Goal: Task Accomplishment & Management: Use online tool/utility

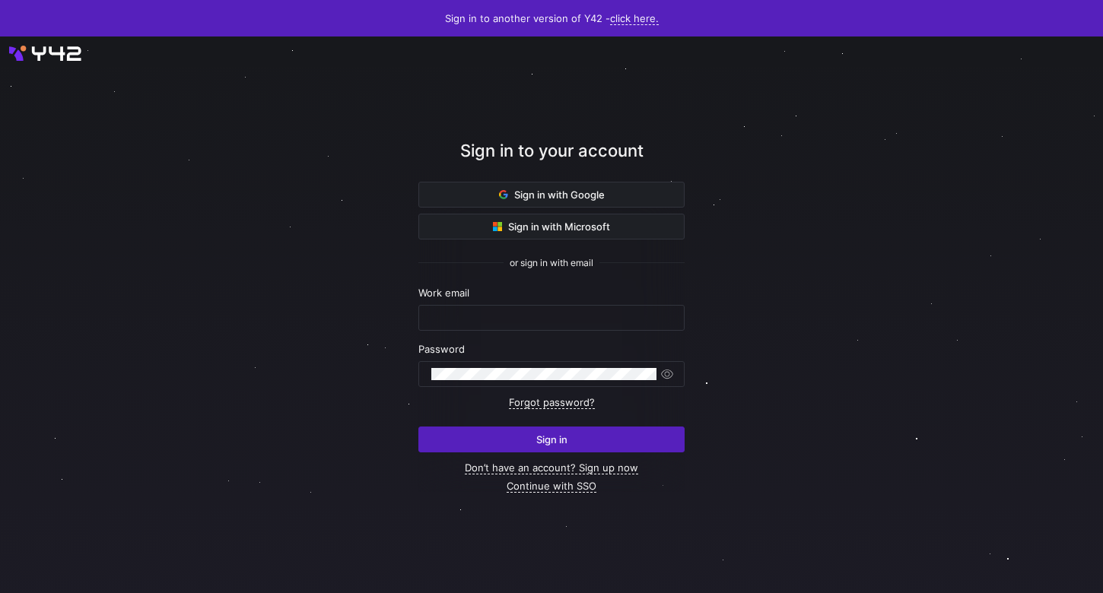
type input "leon@cryptopond.xyz"
click at [798, 340] on div at bounding box center [552, 315] width 992 height 501
click at [790, 351] on div at bounding box center [552, 315] width 992 height 501
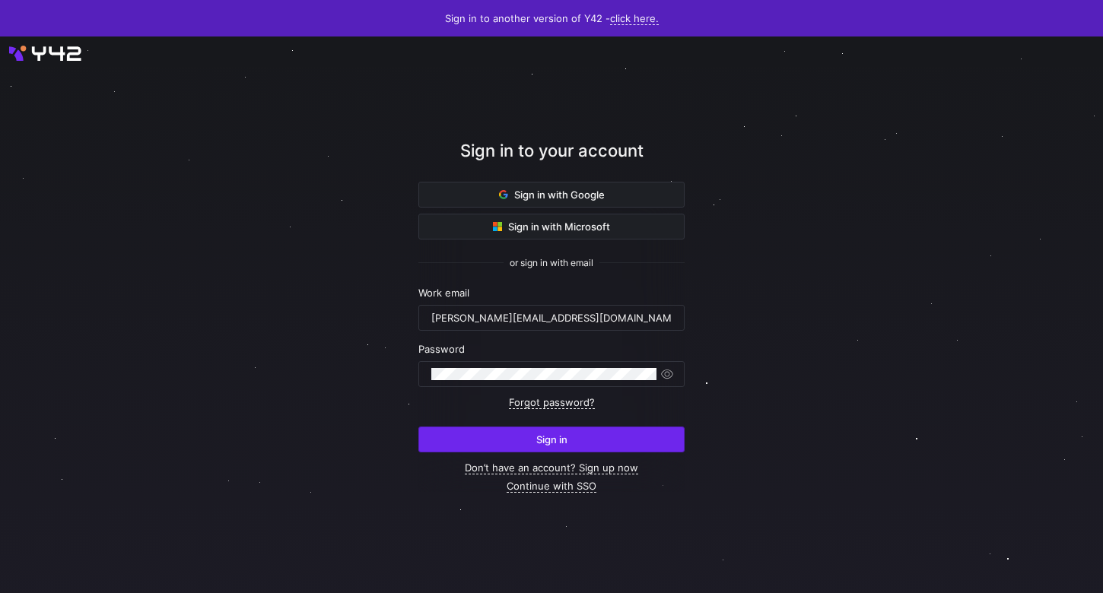
click at [630, 427] on span "submit" at bounding box center [551, 439] width 265 height 24
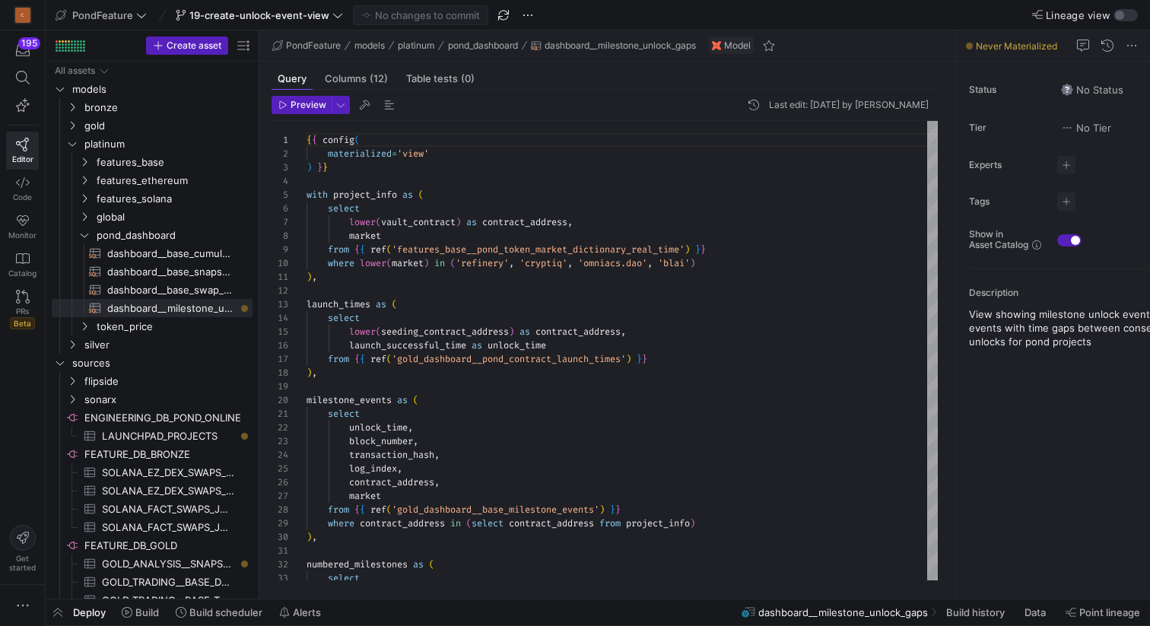
scroll to position [137, 0]
click at [310, 108] on span "Preview" at bounding box center [309, 105] width 36 height 11
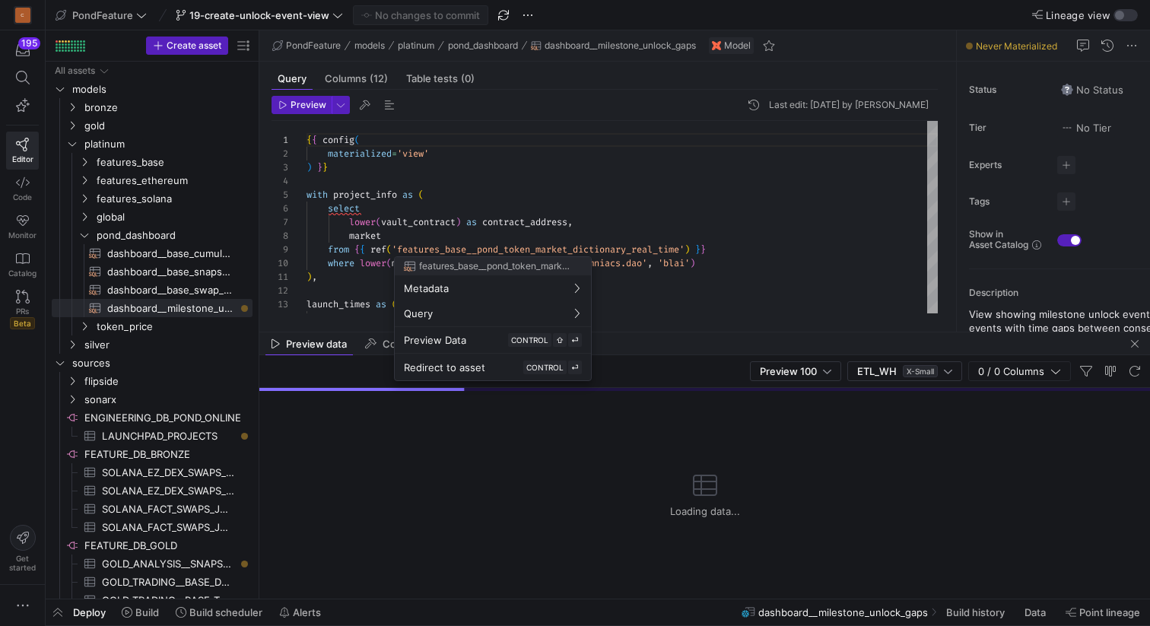
click at [646, 197] on div at bounding box center [575, 313] width 1150 height 626
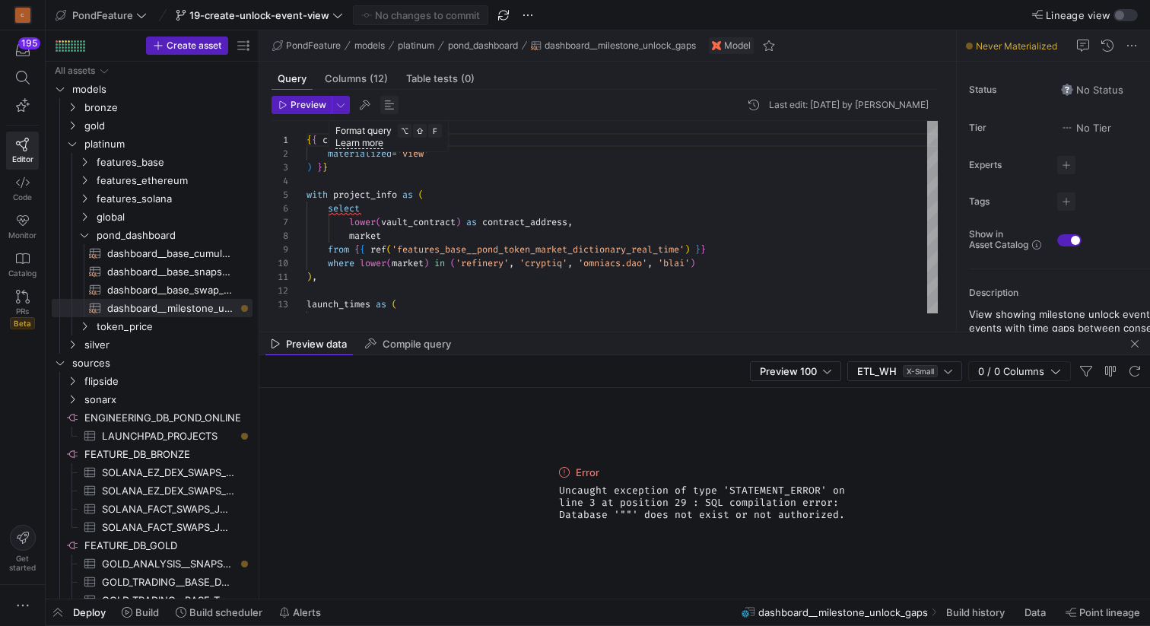
click at [393, 104] on span "button" at bounding box center [389, 105] width 18 height 18
type textarea "{{ config( materialized='view' ) }} with project_info as ( select market, lower…"
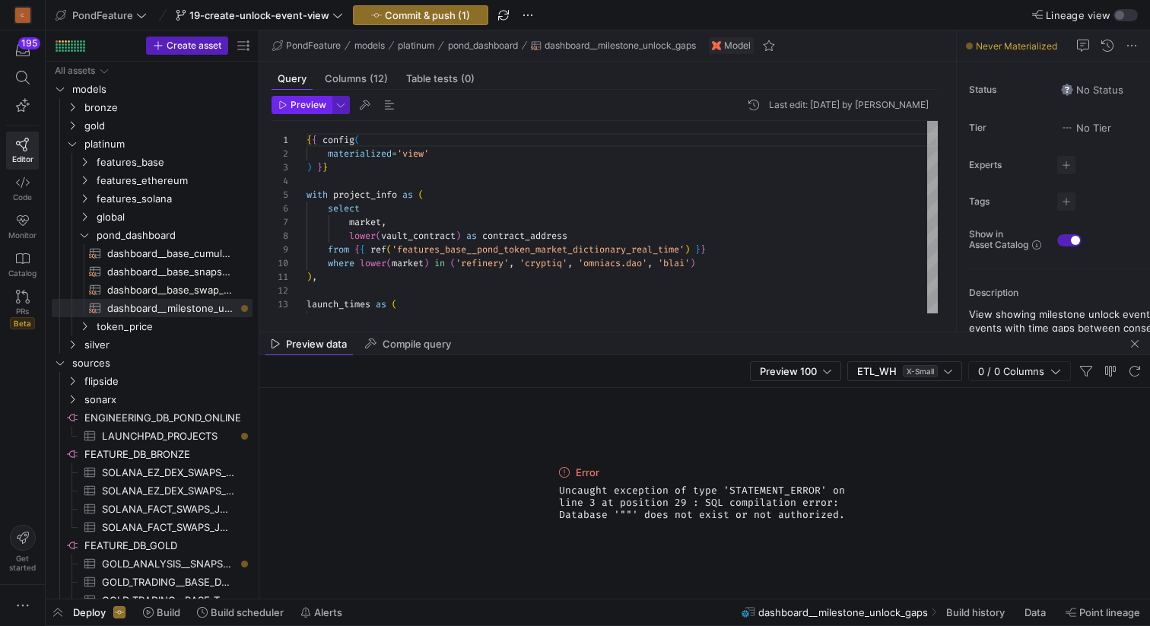
click at [300, 103] on span "Preview" at bounding box center [309, 105] width 36 height 11
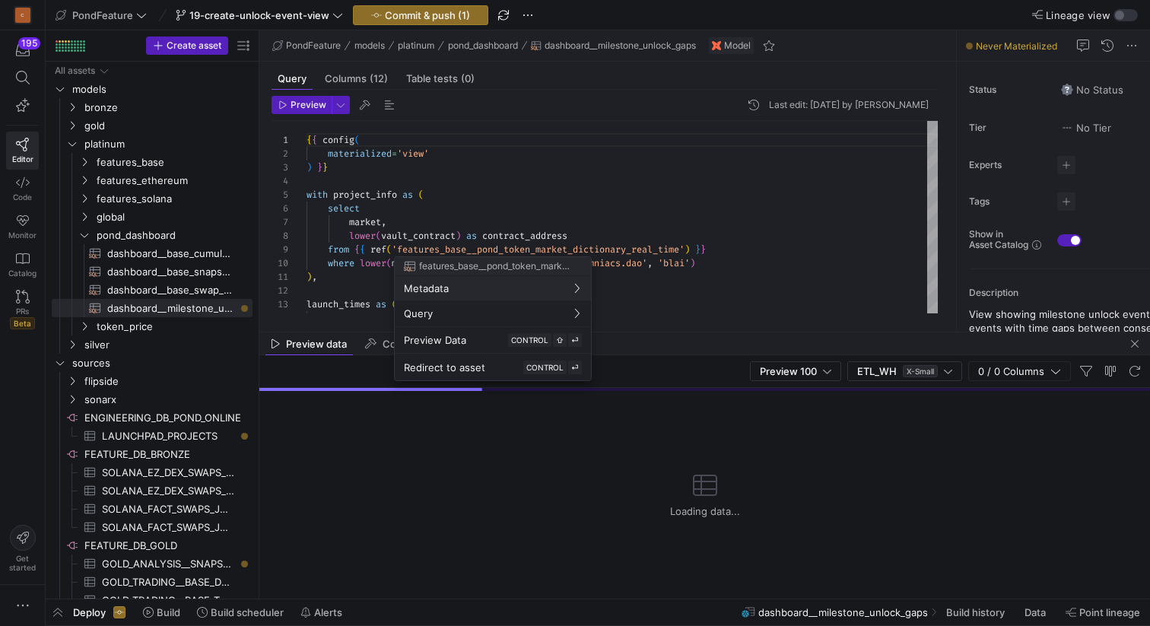
click at [444, 169] on div at bounding box center [575, 313] width 1150 height 626
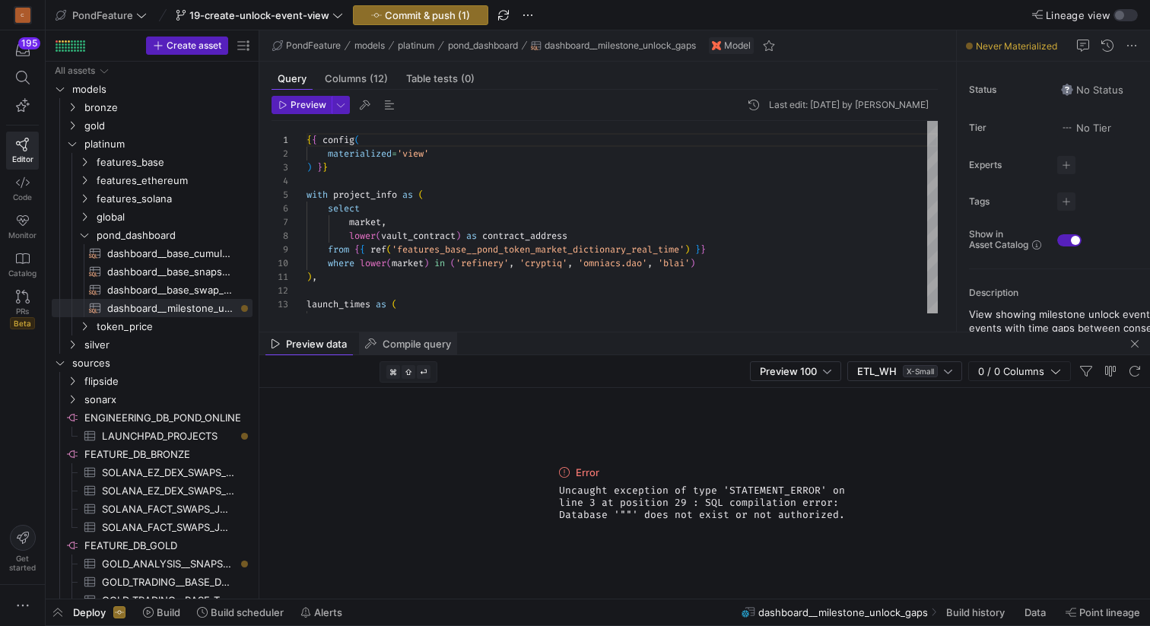
click at [410, 347] on span "Compile query" at bounding box center [417, 344] width 68 height 10
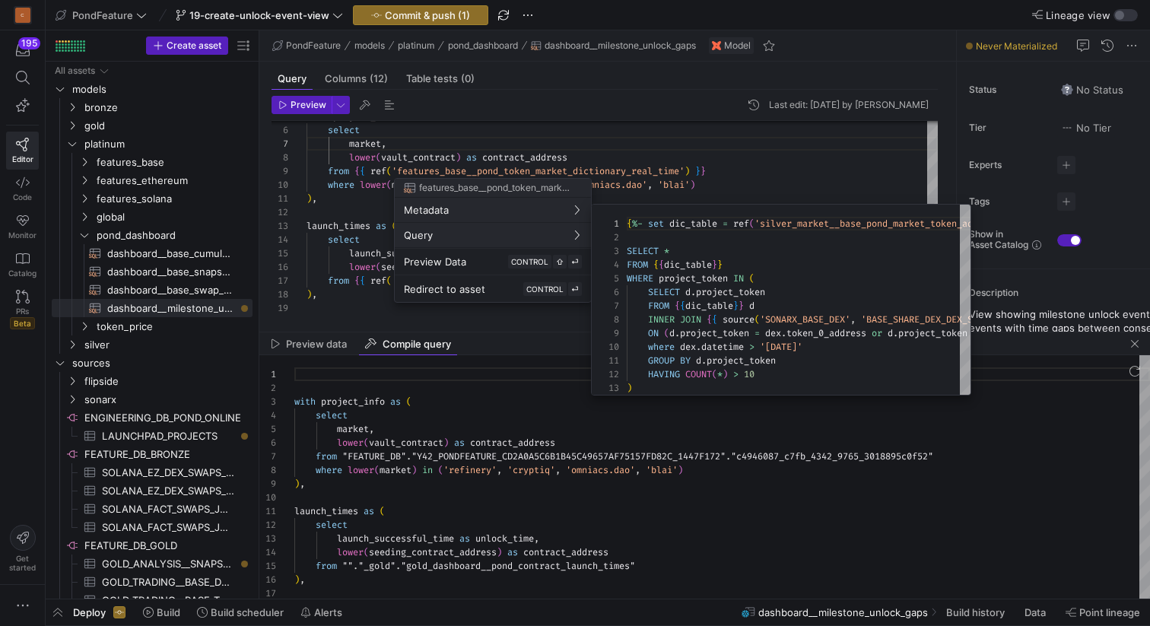
click at [538, 512] on div at bounding box center [575, 313] width 1150 height 626
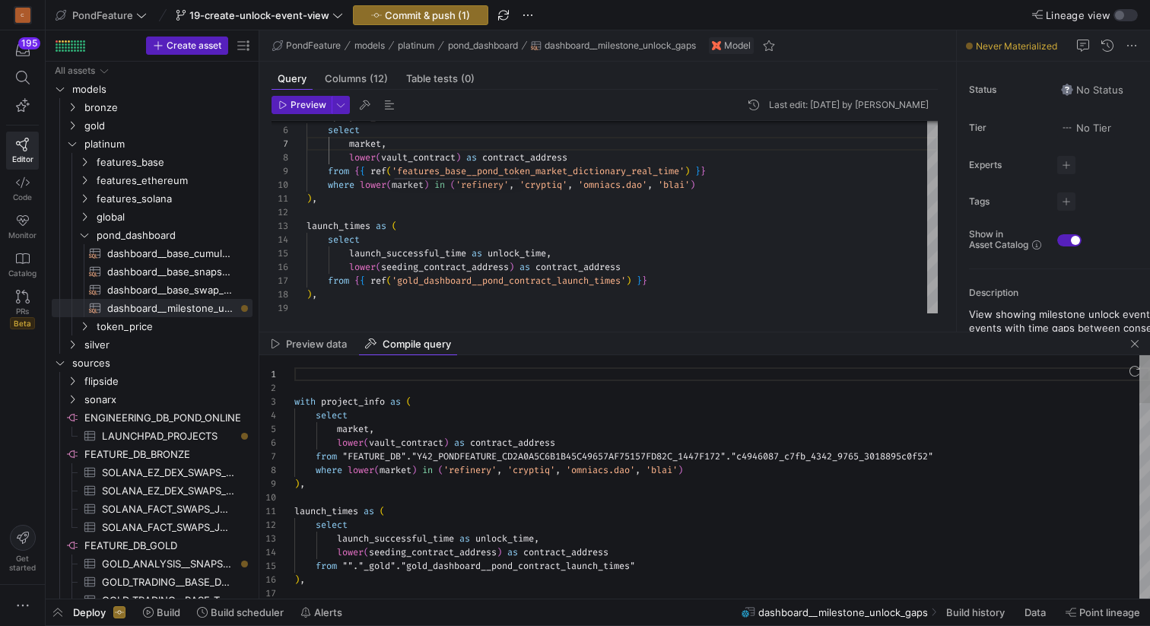
type textarea "launch_times as ( select launch_successful_time as unlock_time, lower(seeding_c…"
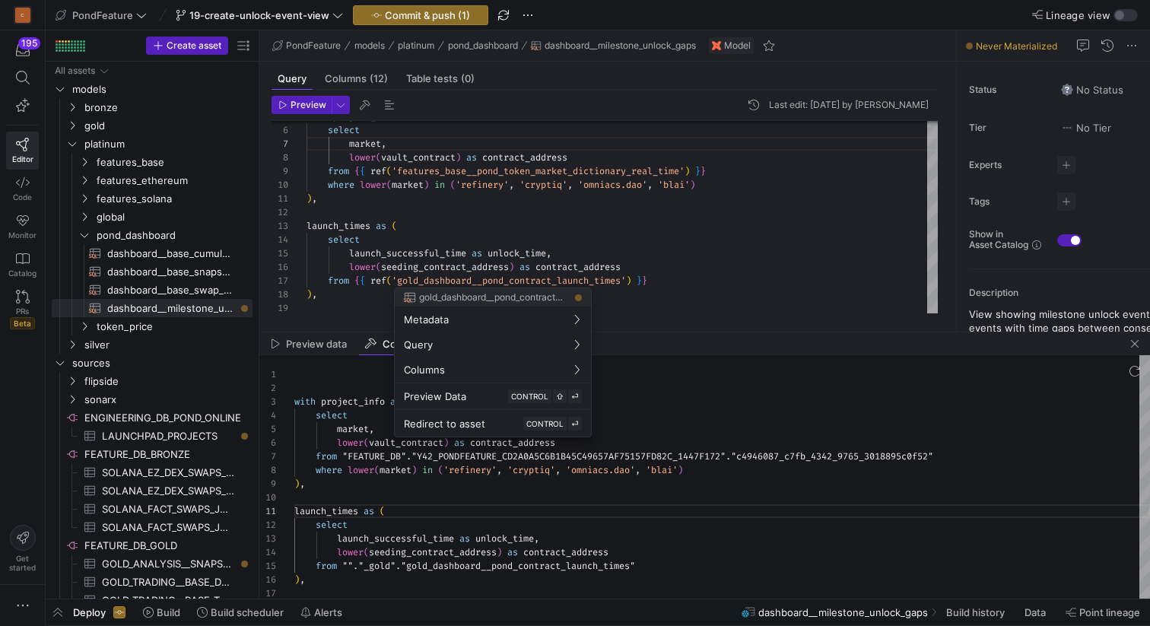
click at [465, 537] on div at bounding box center [575, 313] width 1150 height 626
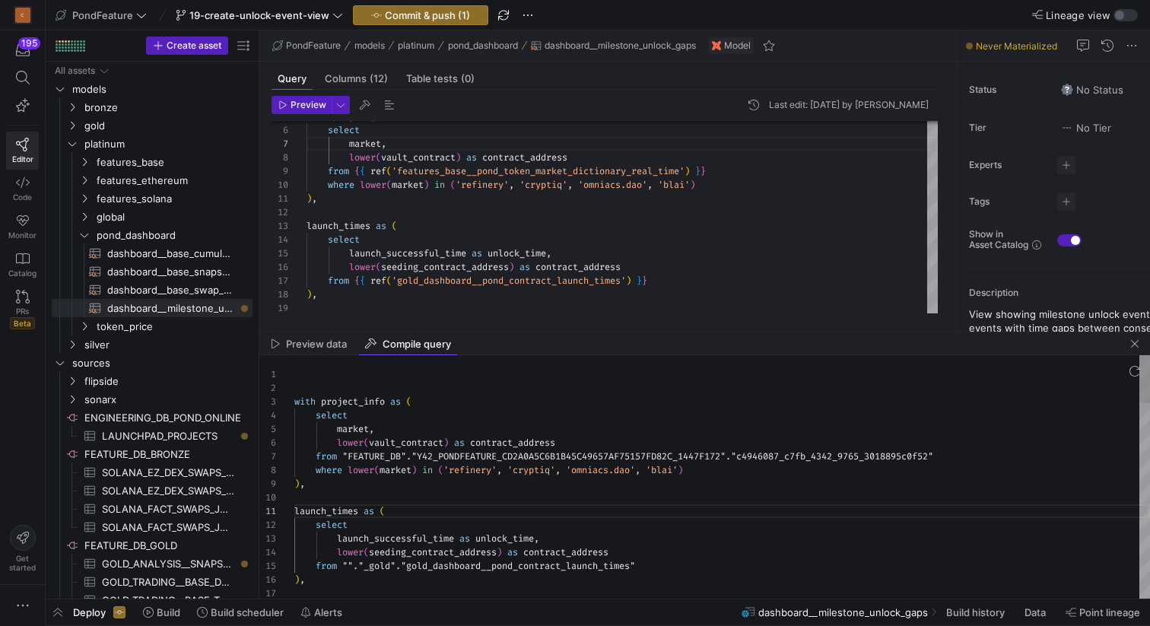
scroll to position [27, 154]
click at [84, 240] on y42-icon "Press SPACE to select this row." at bounding box center [84, 235] width 12 height 12
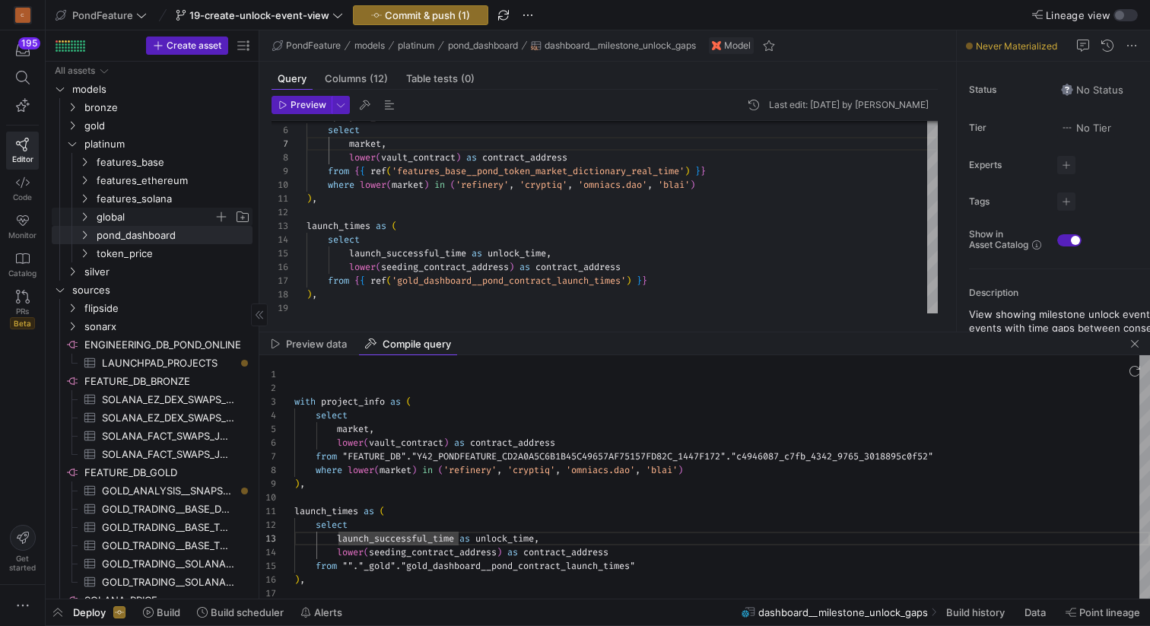
click at [86, 219] on icon "Press SPACE to select this row." at bounding box center [84, 216] width 11 height 9
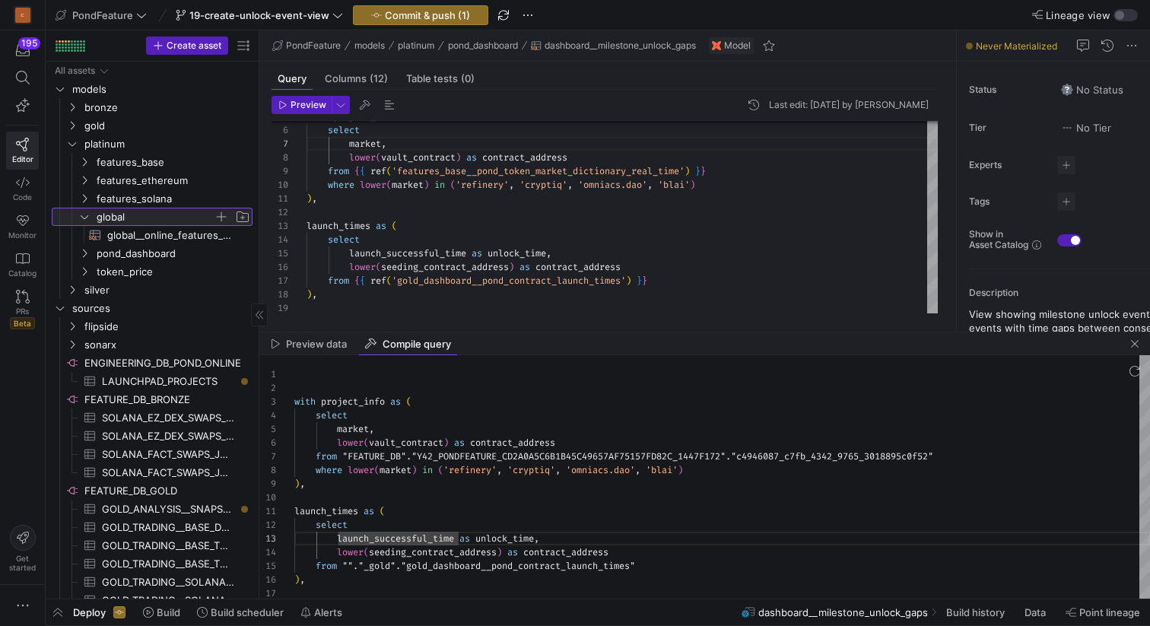
click at [88, 215] on icon at bounding box center [84, 216] width 11 height 9
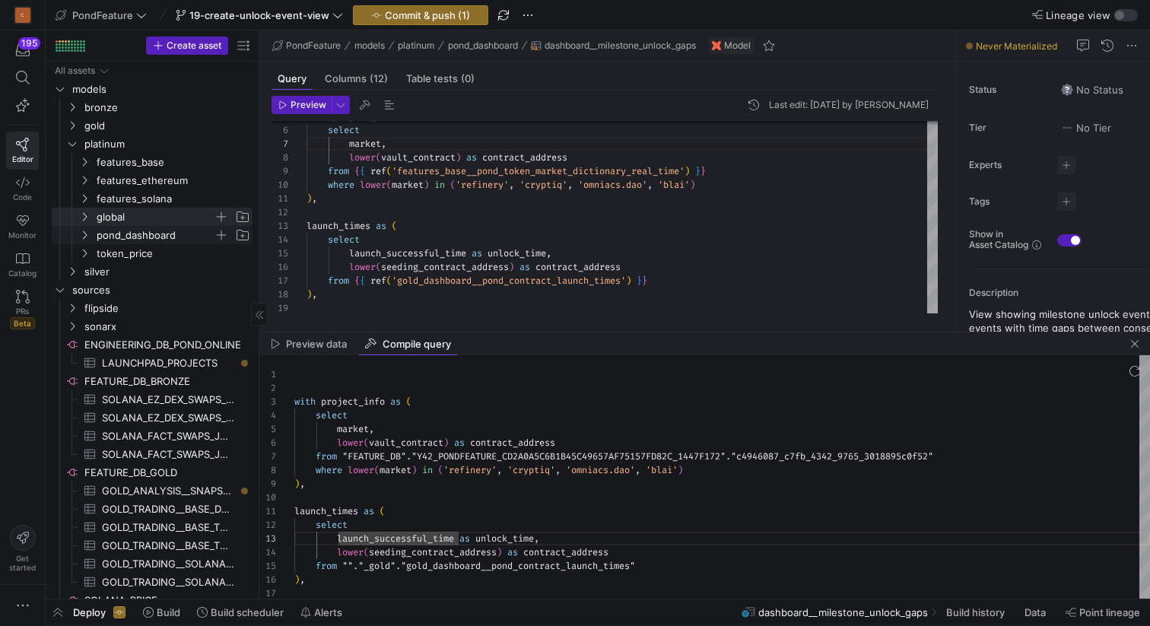
click at [86, 233] on icon "Press SPACE to select this row." at bounding box center [85, 235] width 4 height 8
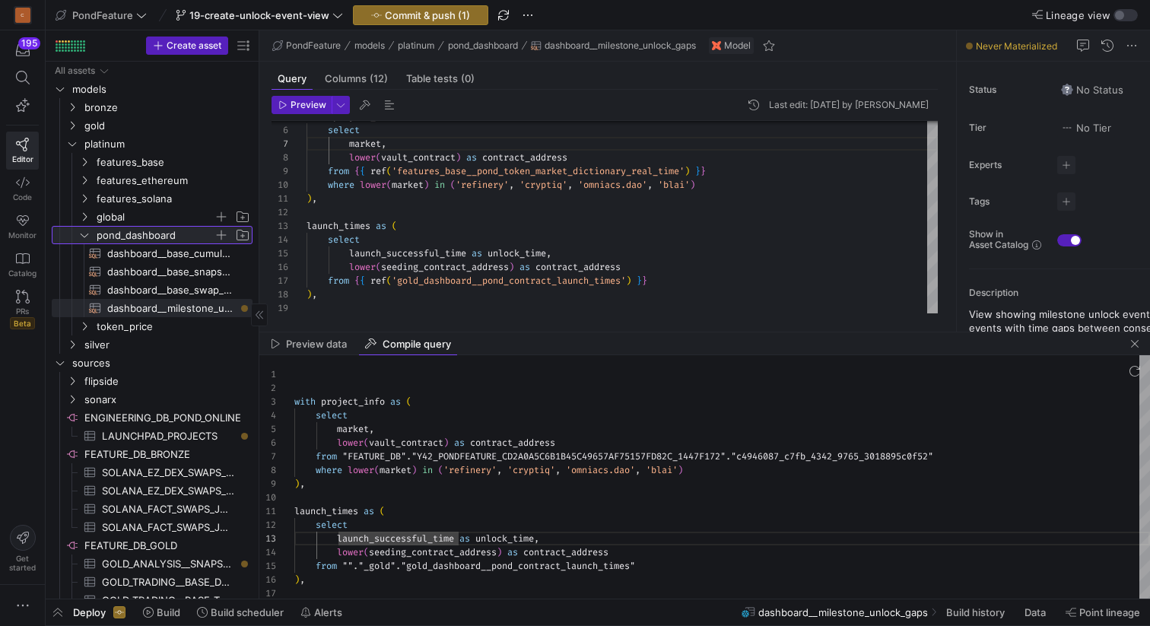
click at [86, 233] on icon at bounding box center [84, 234] width 11 height 9
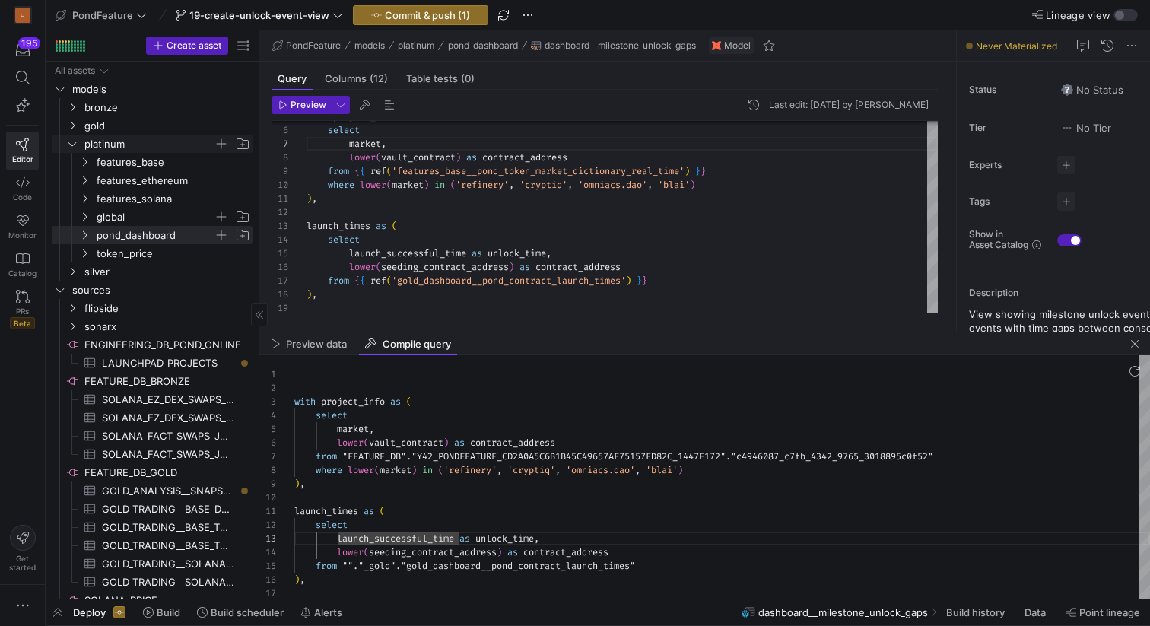
click at [78, 143] on y42-icon "Press SPACE to select this row." at bounding box center [72, 144] width 12 height 12
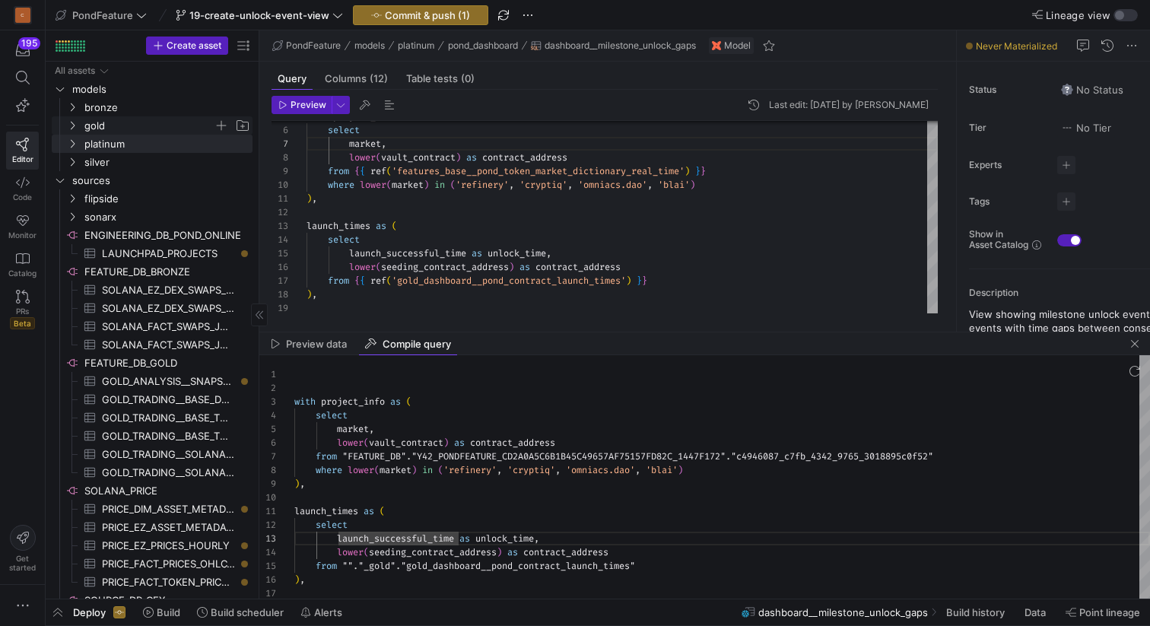
click at [76, 125] on icon "Press SPACE to select this row." at bounding box center [72, 125] width 11 height 9
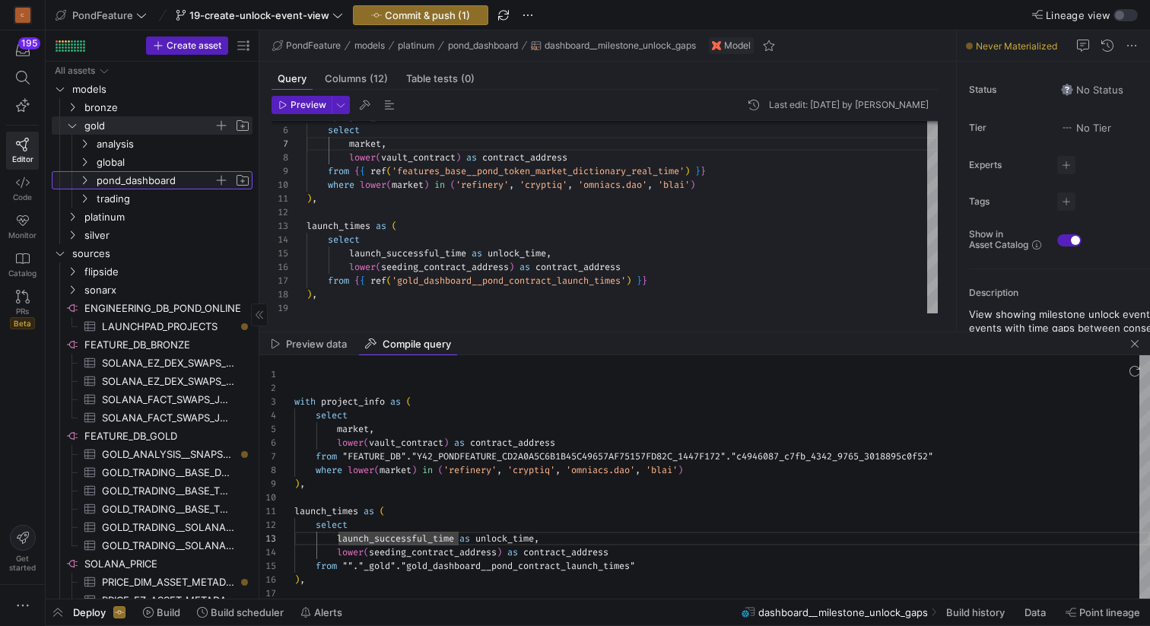
click at [82, 174] on y42-icon "Press SPACE to select this row." at bounding box center [84, 180] width 12 height 12
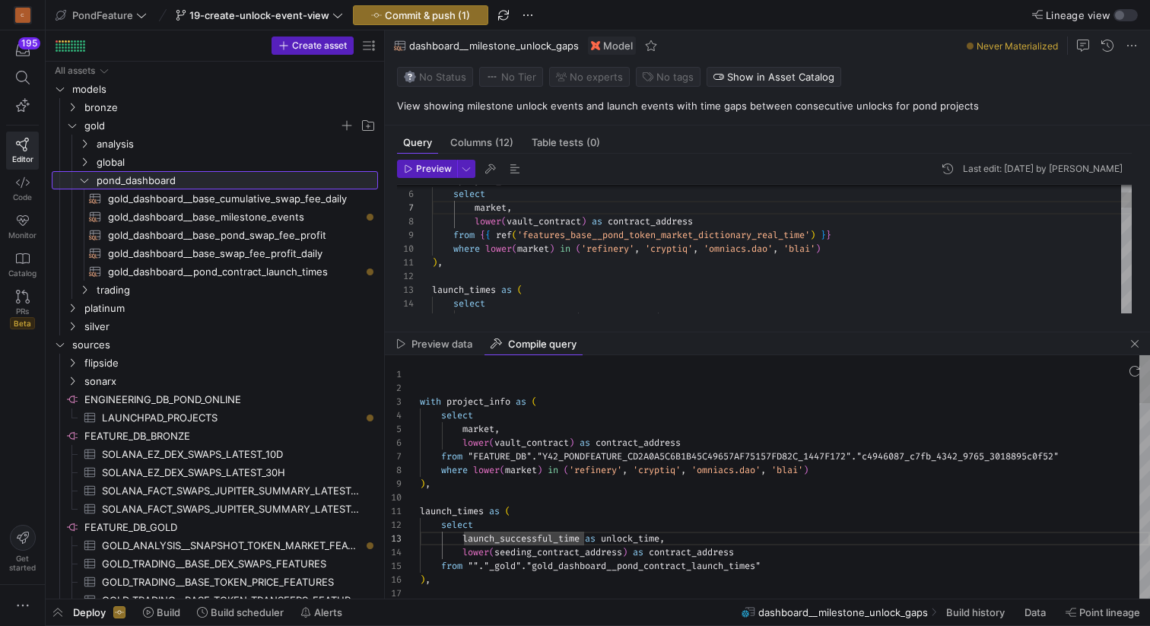
drag, startPoint x: 260, startPoint y: 201, endPoint x: 386, endPoint y: 201, distance: 126.2
click at [386, 201] on as-split "Create asset Drag here to set row groups Drag here to set column labels Group 1…" at bounding box center [598, 314] width 1104 height 568
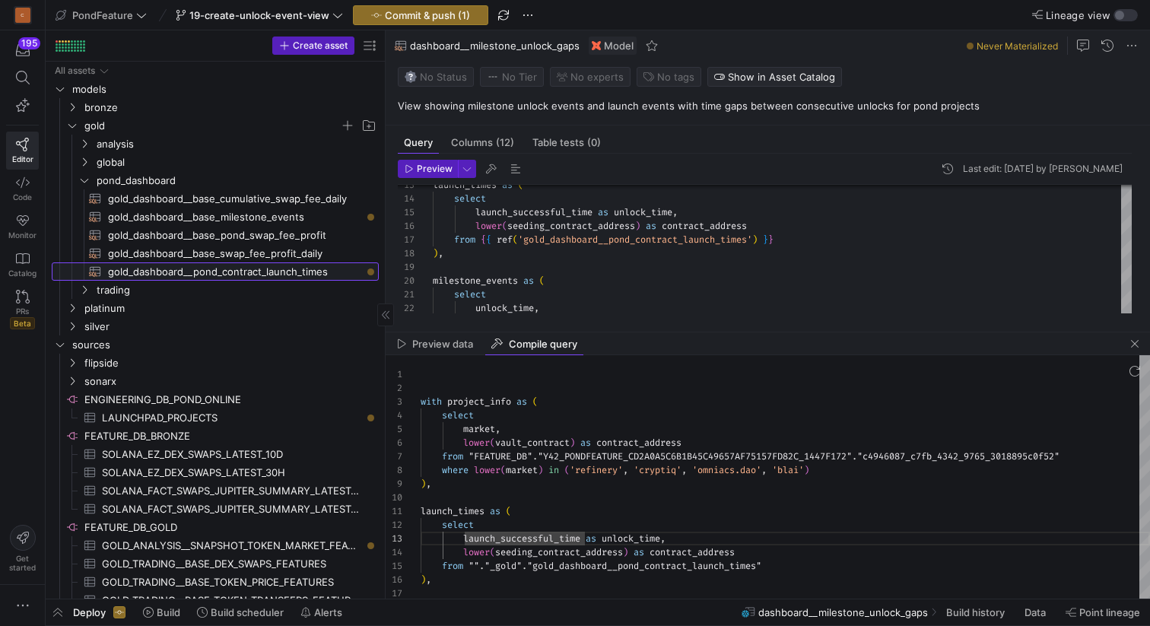
click at [271, 271] on span "gold_dashboard__pond_contract_launch_times​​​​​​​​​​" at bounding box center [234, 271] width 253 height 17
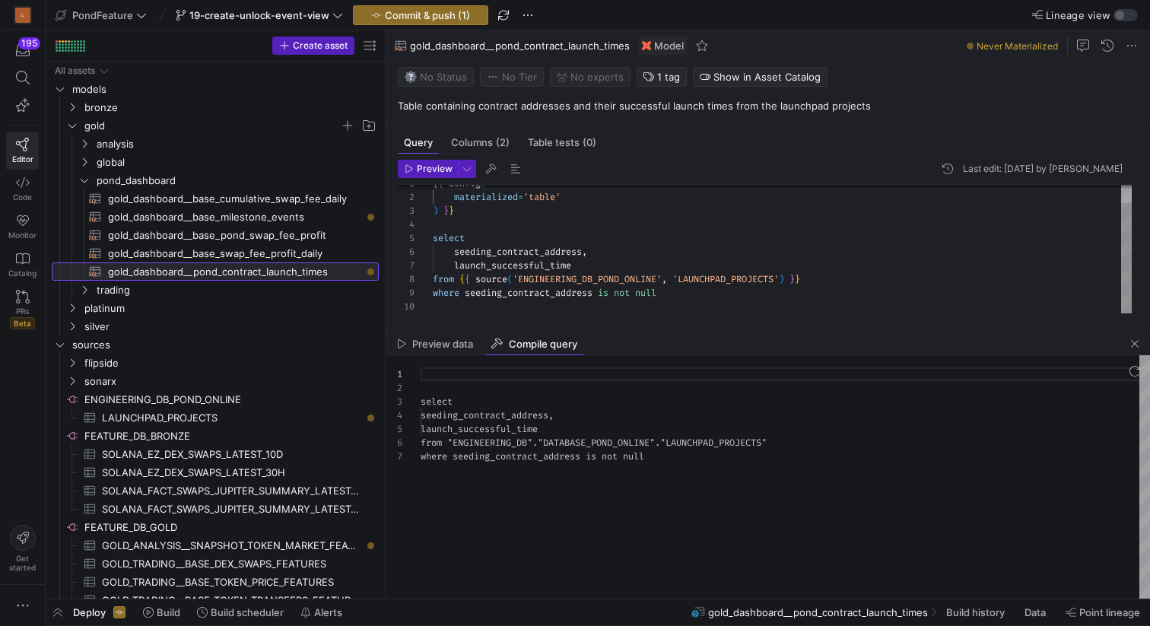
scroll to position [82, 0]
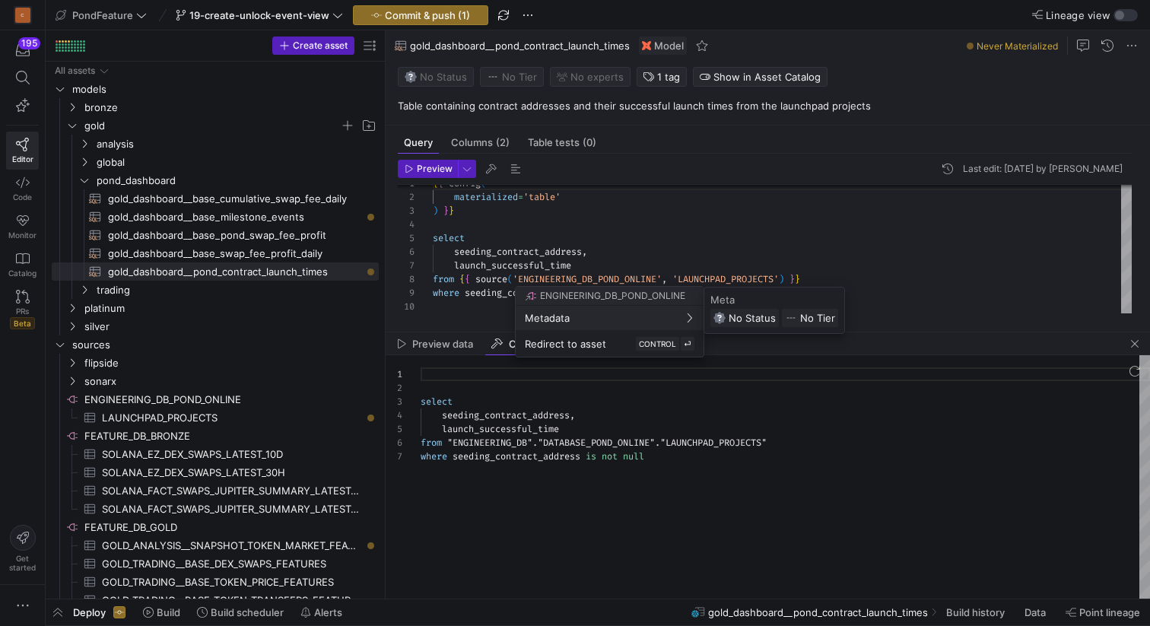
click at [604, 226] on div at bounding box center [575, 313] width 1150 height 626
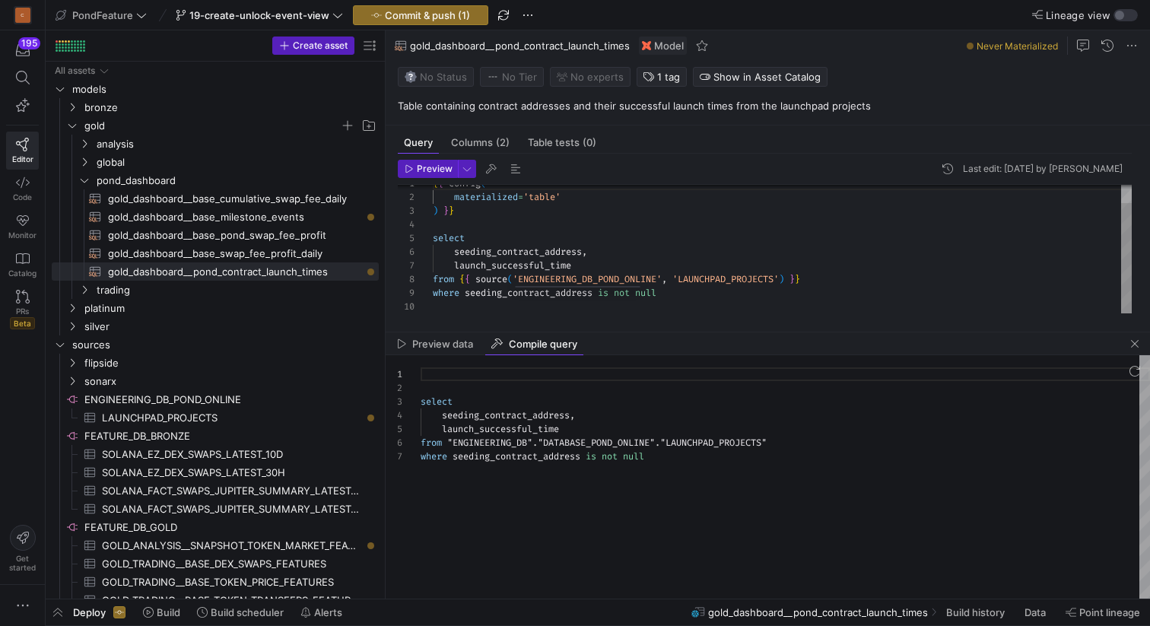
scroll to position [41, 0]
click at [583, 226] on div "{ { config ( materialized = 'table' ) } } select seeding_contract_address , lau…" at bounding box center [782, 238] width 699 height 149
click at [424, 164] on span "Preview" at bounding box center [435, 169] width 36 height 11
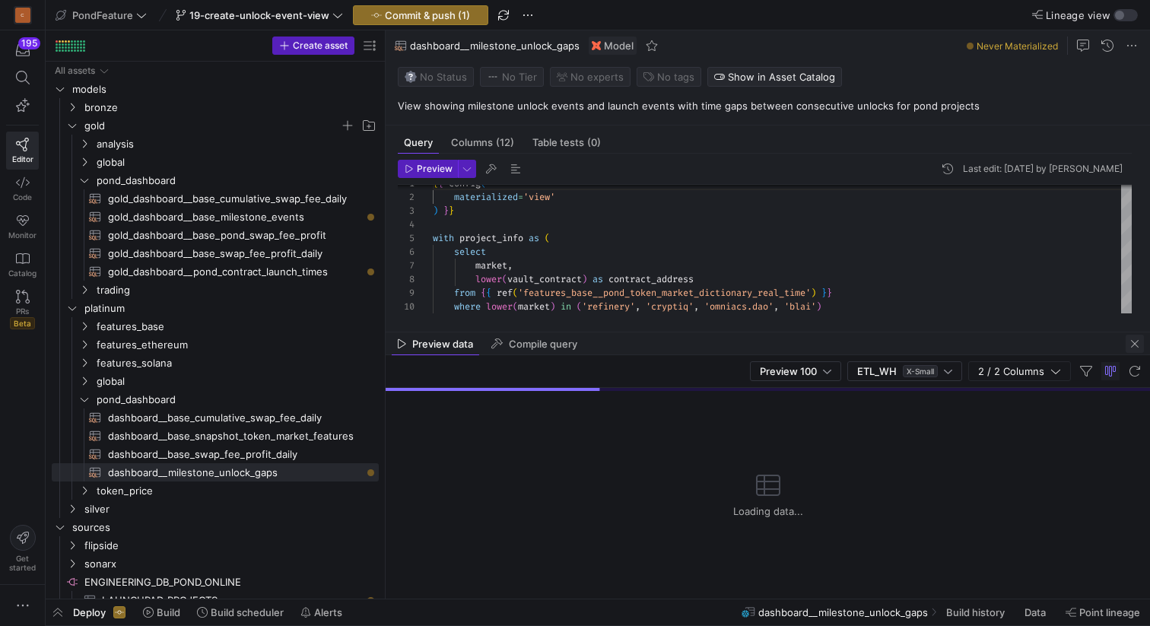
click at [1129, 344] on span "button" at bounding box center [1135, 344] width 18 height 18
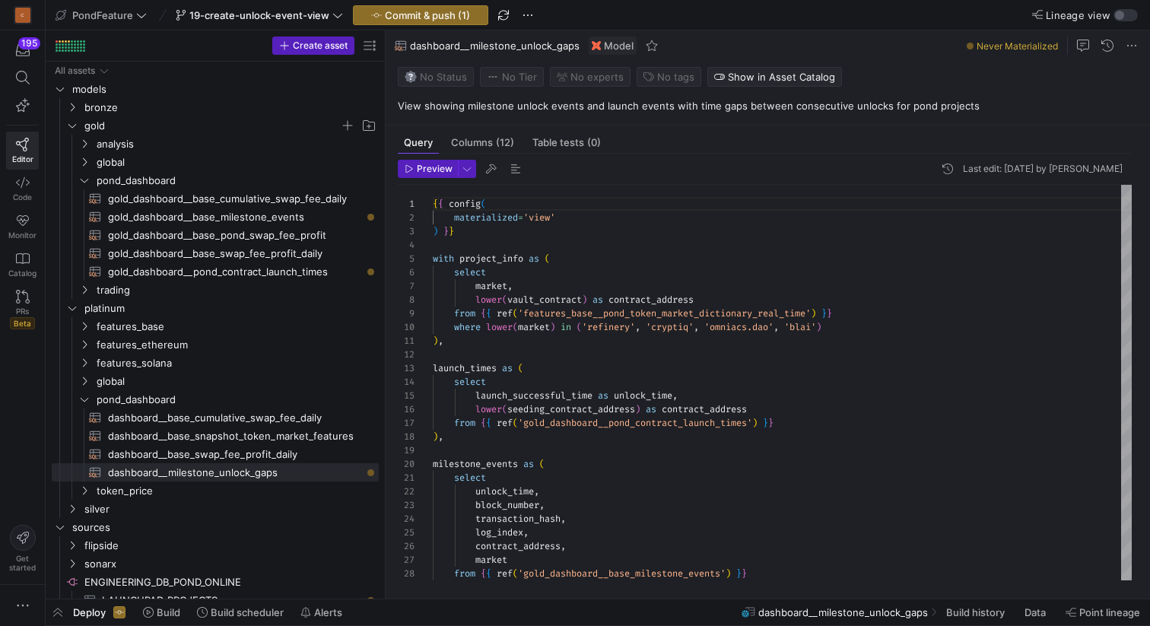
click at [1026, 43] on span "Never Materialized" at bounding box center [1016, 45] width 81 height 11
copy span "Materialized"
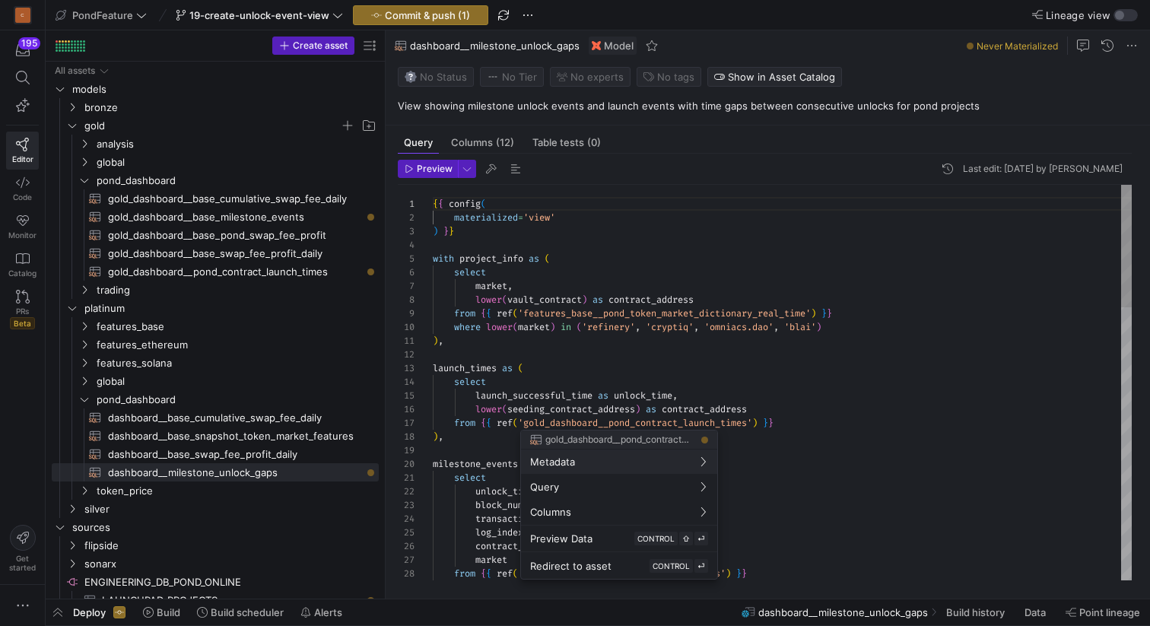
click at [603, 425] on div at bounding box center [575, 313] width 1150 height 626
type textarea "), launch_times as ( select launch_successful_time as unlock_time, lower(seedin…"
